Goal: Task Accomplishment & Management: Manage account settings

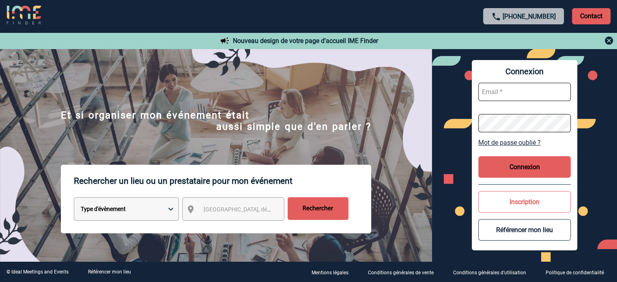
click at [523, 93] on input "text" at bounding box center [524, 92] width 92 height 18
type input "[EMAIL_ADDRESS][DOMAIN_NAME]"
click at [538, 167] on button "Connexion" at bounding box center [524, 166] width 92 height 21
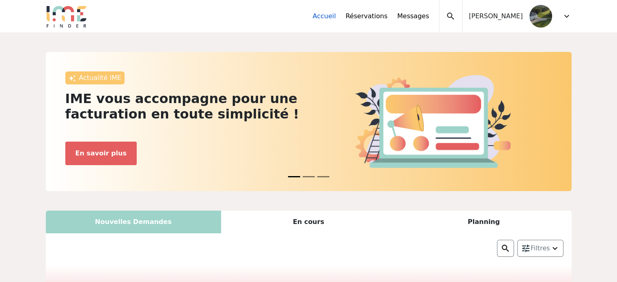
click at [336, 17] on link "Accueil" at bounding box center [324, 16] width 23 height 10
click at [387, 15] on link "Réservations" at bounding box center [367, 16] width 42 height 10
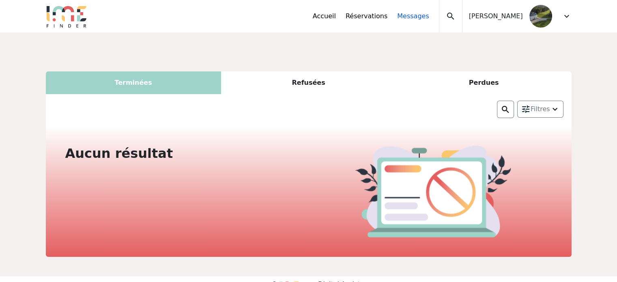
click at [428, 19] on link "Messages" at bounding box center [413, 16] width 32 height 10
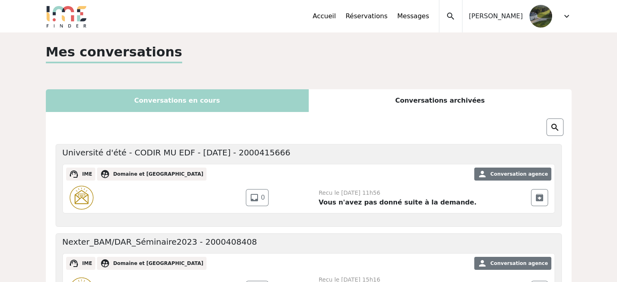
click at [545, 14] on img at bounding box center [540, 16] width 23 height 23
click at [567, 18] on span "expand_more" at bounding box center [567, 16] width 10 height 10
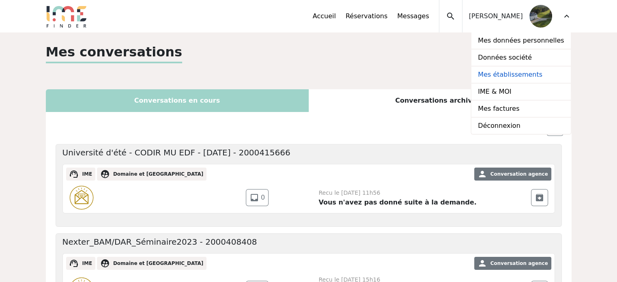
click at [523, 71] on link "Mes établissements" at bounding box center [520, 75] width 99 height 17
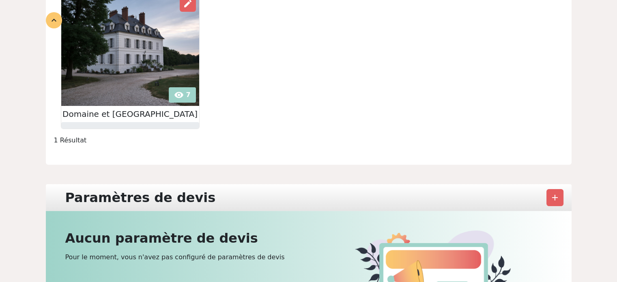
scroll to position [135, 0]
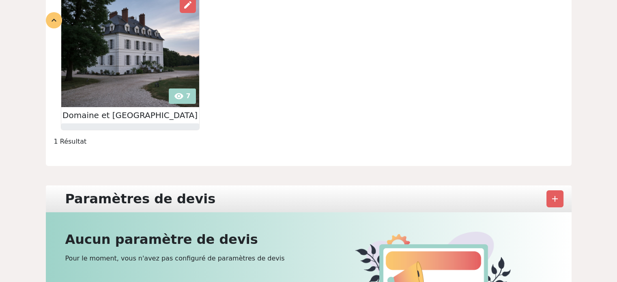
click at [123, 63] on img at bounding box center [130, 51] width 138 height 114
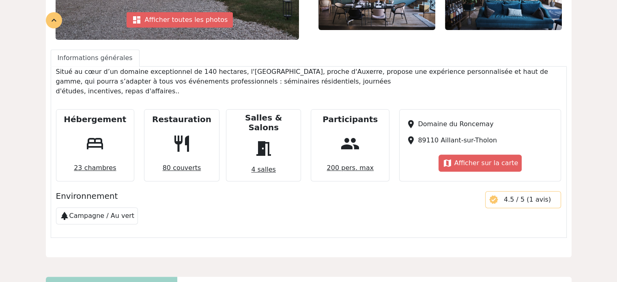
scroll to position [342, 0]
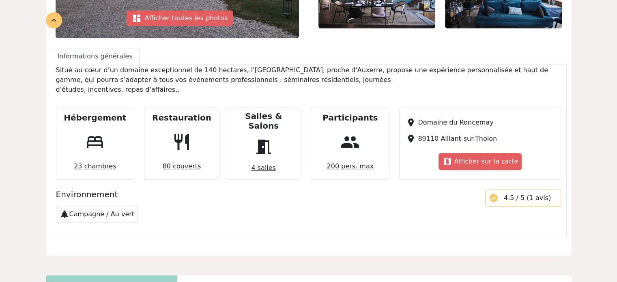
click at [96, 158] on span "23 chambres" at bounding box center [95, 166] width 49 height 16
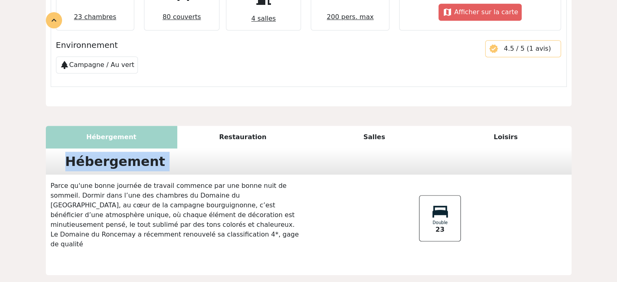
scroll to position [513, 0]
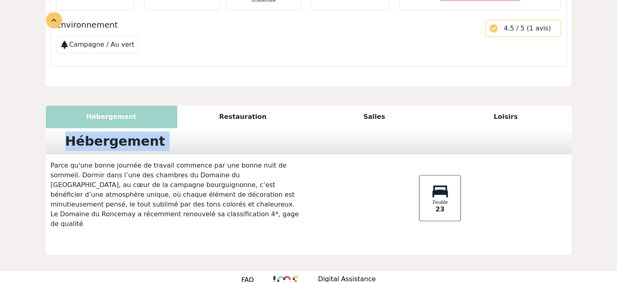
click at [96, 157] on div "Hébergement Parce qu'une bonne journée de travail commence par une bonne nuit d…" at bounding box center [309, 191] width 526 height 127
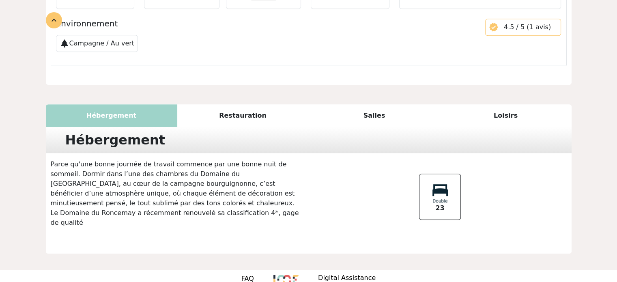
click at [236, 105] on div "Restauration" at bounding box center [242, 115] width 131 height 23
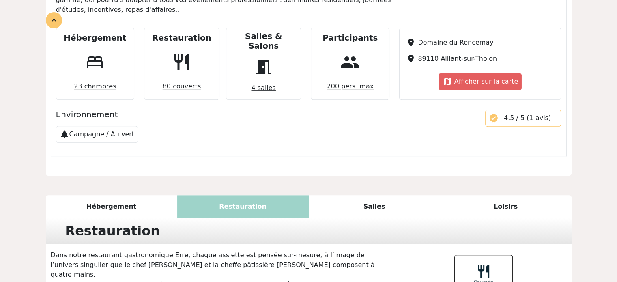
scroll to position [494, 0]
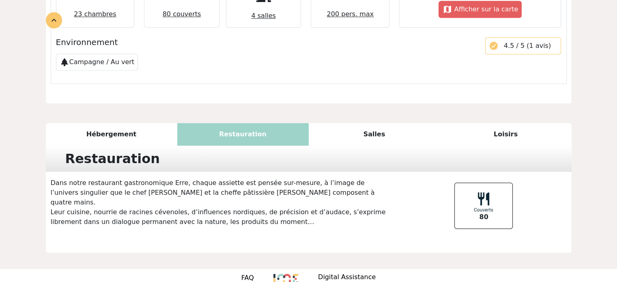
click at [361, 133] on div "Salles" at bounding box center [374, 134] width 131 height 23
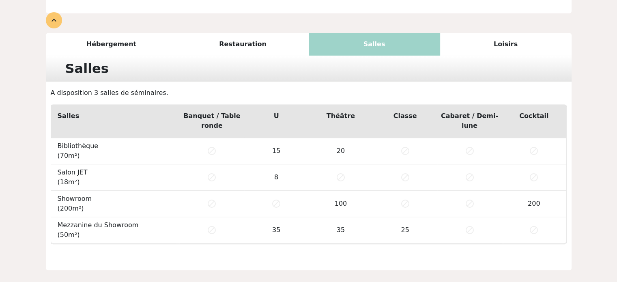
scroll to position [584, 0]
click at [495, 38] on div "Loisirs" at bounding box center [505, 44] width 131 height 23
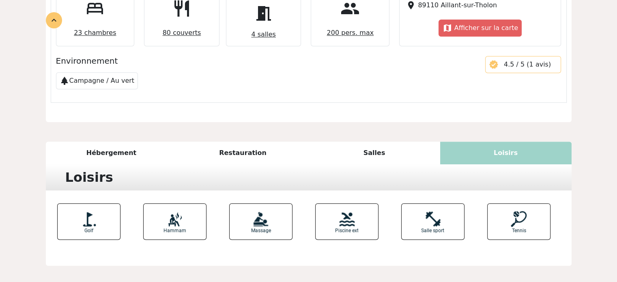
scroll to position [475, 0]
click at [243, 145] on div "Restauration" at bounding box center [242, 153] width 131 height 23
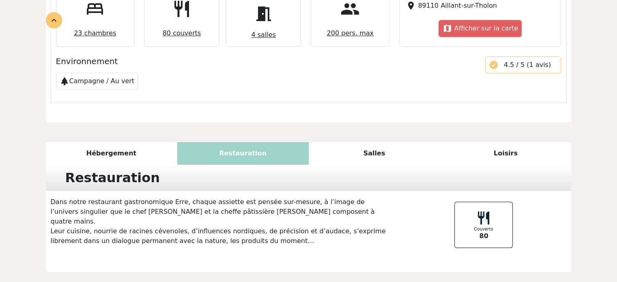
click at [427, 146] on div "Salles" at bounding box center [374, 153] width 131 height 23
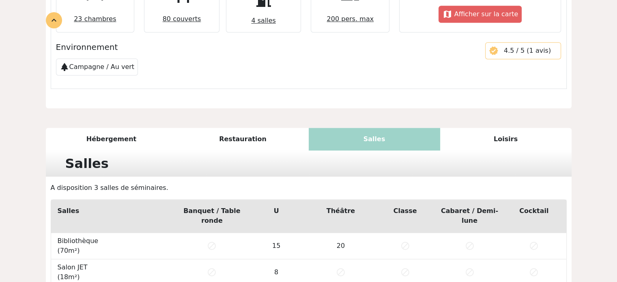
scroll to position [489, 0]
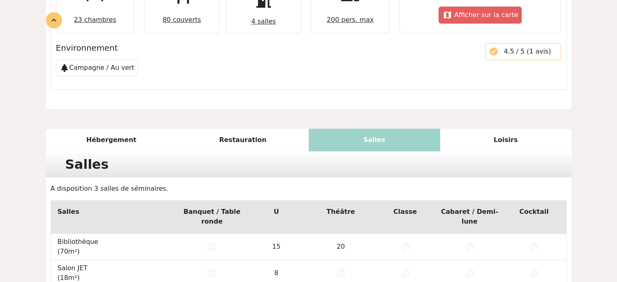
click at [512, 131] on div "Loisirs" at bounding box center [505, 140] width 131 height 23
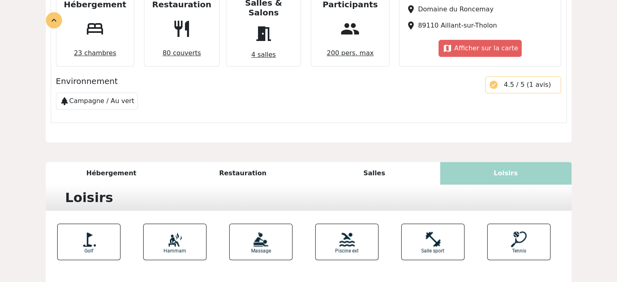
scroll to position [498, 0]
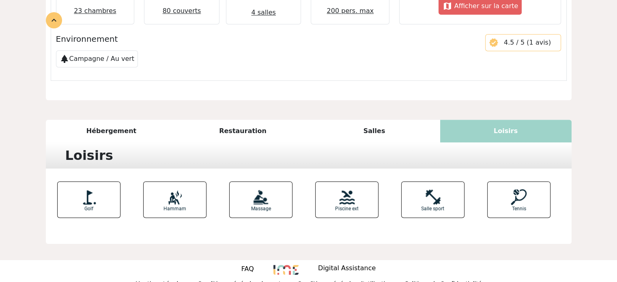
click at [129, 120] on div "Hébergement" at bounding box center [111, 131] width 131 height 23
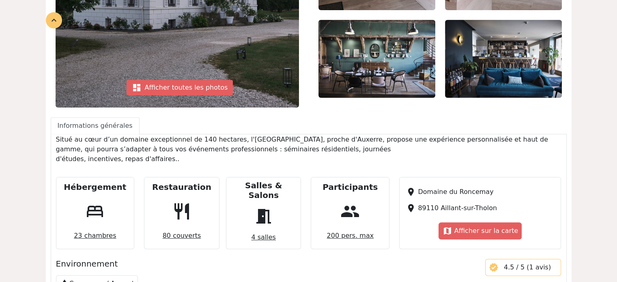
scroll to position [0, 0]
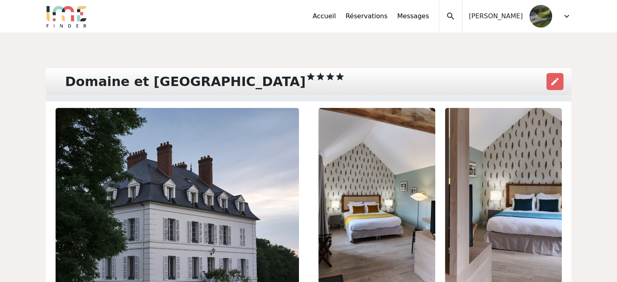
click at [565, 25] on div "expand_more" at bounding box center [567, 16] width 10 height 32
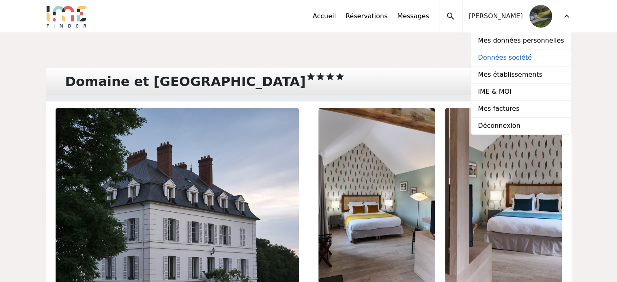
click at [524, 55] on link "Données société" at bounding box center [520, 57] width 99 height 17
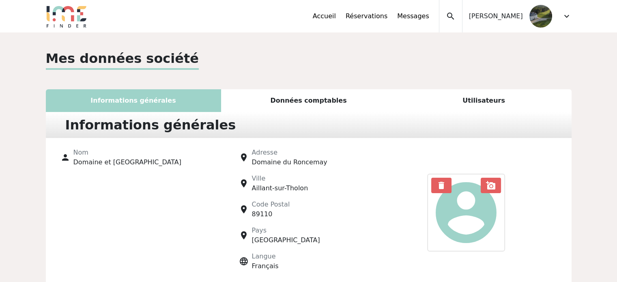
scroll to position [64, 0]
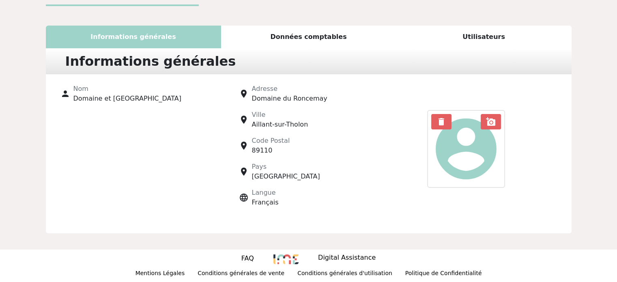
click at [298, 47] on div "Données comptables" at bounding box center [308, 37] width 175 height 23
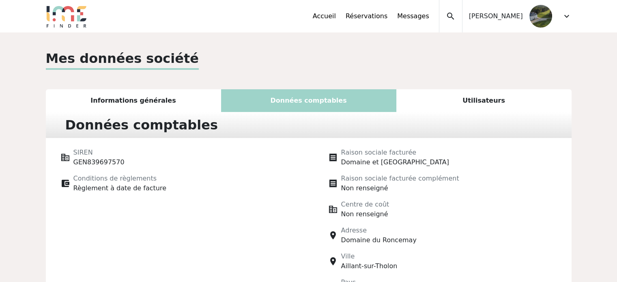
click at [467, 91] on div "Utilisateurs" at bounding box center [483, 100] width 175 height 23
